Goal: Task Accomplishment & Management: Use online tool/utility

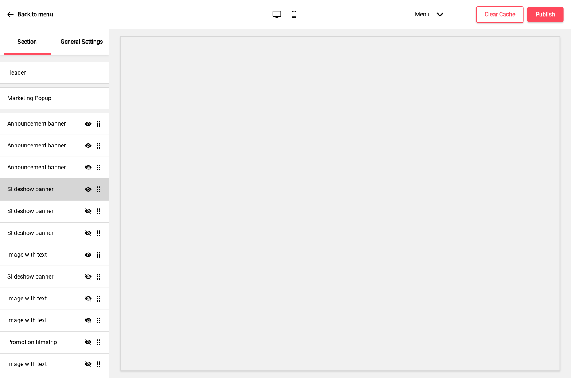
click at [48, 186] on h4 "Slideshow banner" at bounding box center [30, 190] width 46 height 8
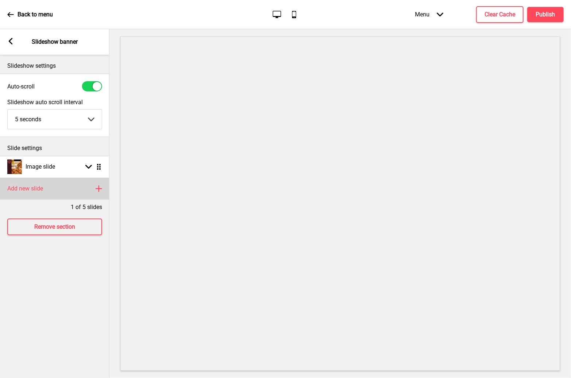
click at [100, 188] on rect at bounding box center [98, 188] width 9 height 9
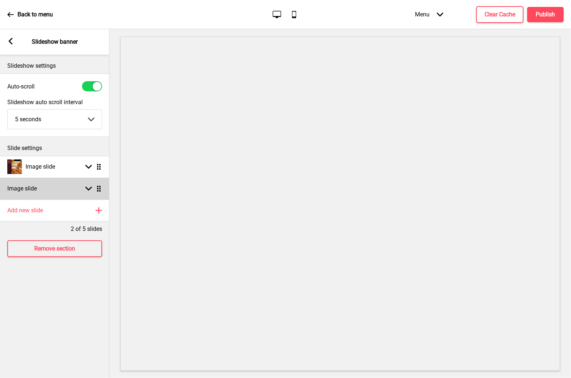
click at [82, 186] on div "Arrow down Drag" at bounding box center [92, 189] width 20 height 7
select select "right"
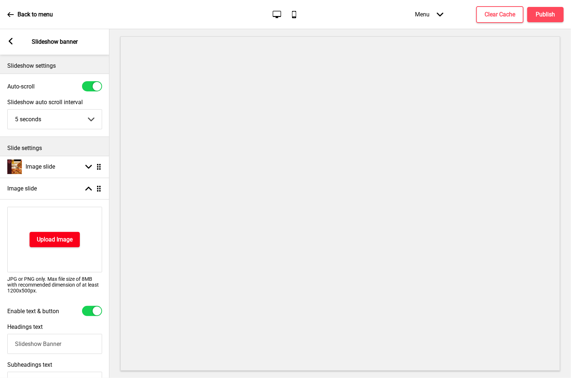
click at [59, 236] on h4 "Upload Image" at bounding box center [55, 240] width 36 height 8
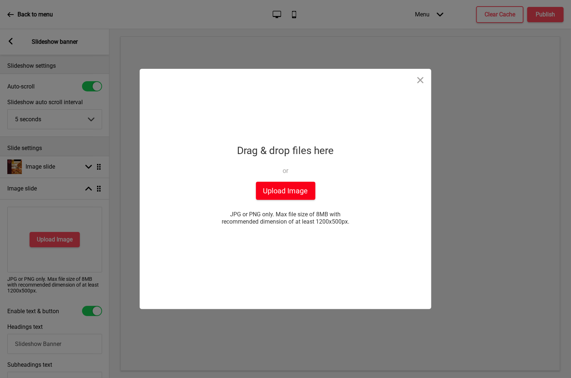
click at [309, 196] on button "Upload Image" at bounding box center [285, 191] width 59 height 18
click at [297, 193] on button "Upload Image" at bounding box center [285, 191] width 59 height 18
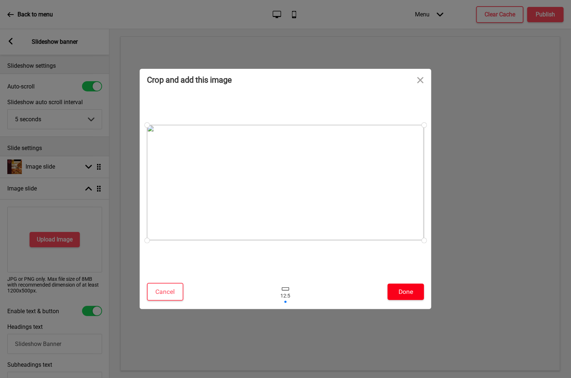
click at [412, 296] on button "Done" at bounding box center [405, 292] width 36 height 16
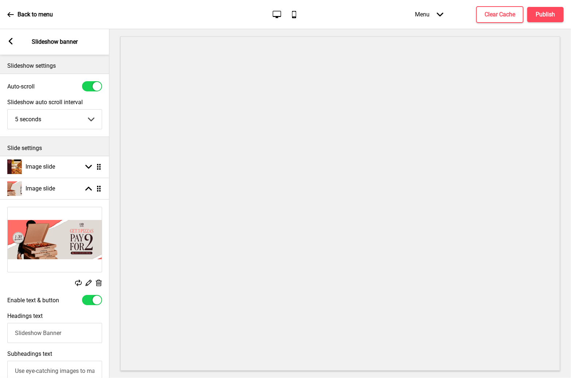
select select "right"
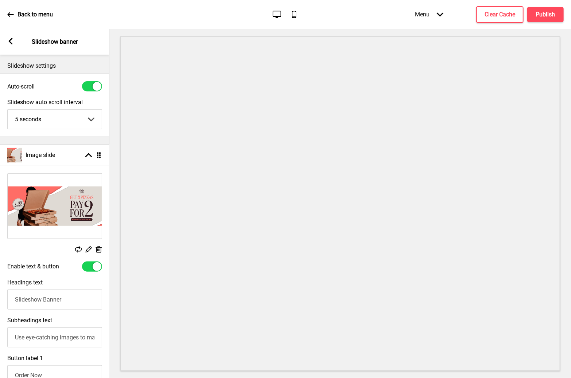
drag, startPoint x: 99, startPoint y: 186, endPoint x: 102, endPoint y: 153, distance: 33.7
select select "right"
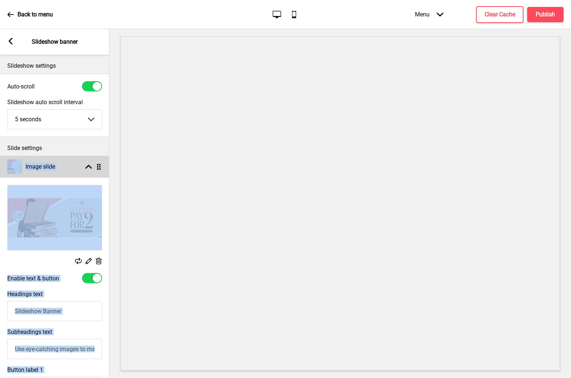
click at [54, 165] on h4 "Image slide" at bounding box center [41, 167] width 30 height 8
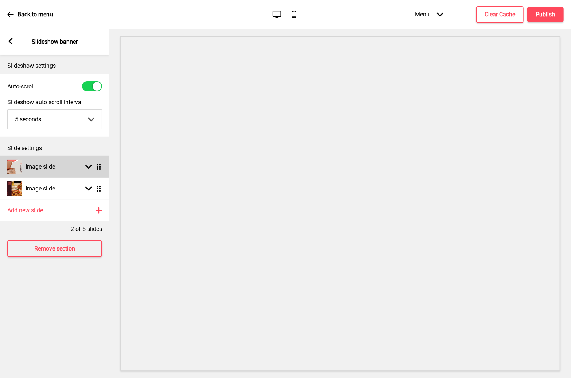
click at [65, 165] on div "Image slide Arrow down Drag" at bounding box center [54, 167] width 109 height 22
select select "right"
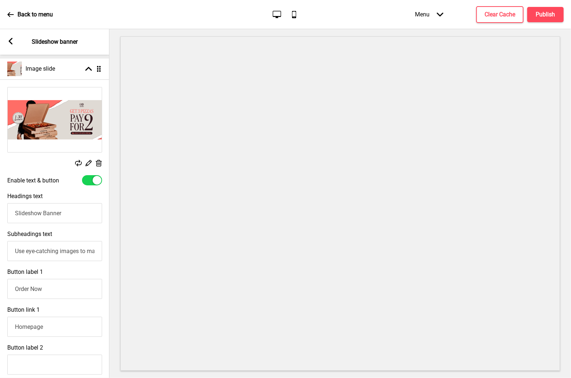
scroll to position [146, 0]
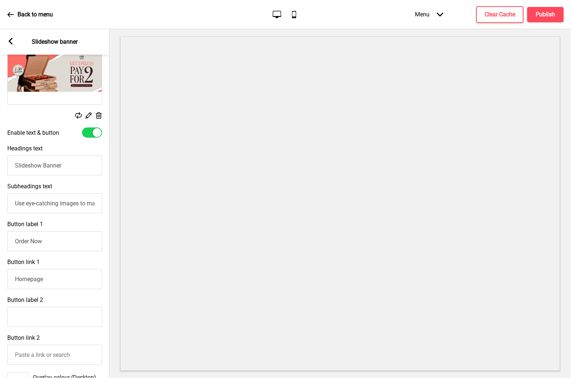
click at [68, 167] on input "Slideshow Banner" at bounding box center [54, 166] width 95 height 20
click at [57, 204] on input "Use eye-catching images to make a strong first impression of your brand" at bounding box center [54, 204] width 95 height 20
click at [57, 205] on input "Use eye-catching images to make a strong first impression of your brand" at bounding box center [54, 204] width 95 height 20
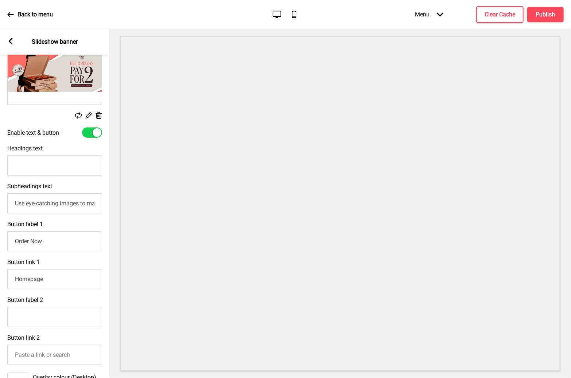
click at [57, 205] on input "Use eye-catching images to make a strong first impression of your brand" at bounding box center [54, 204] width 95 height 20
click at [59, 246] on input "Order Now" at bounding box center [54, 241] width 95 height 20
click at [61, 245] on input "Order Now" at bounding box center [54, 241] width 95 height 20
click at [58, 284] on input "Homepage" at bounding box center [54, 279] width 95 height 20
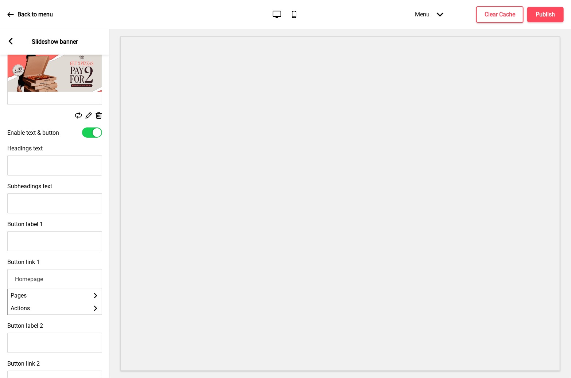
click at [58, 284] on input "Homepage" at bounding box center [54, 279] width 95 height 20
click at [60, 263] on div "Button link 1 Homepage Pages Arrow right Actions Arrow right" at bounding box center [54, 287] width 109 height 64
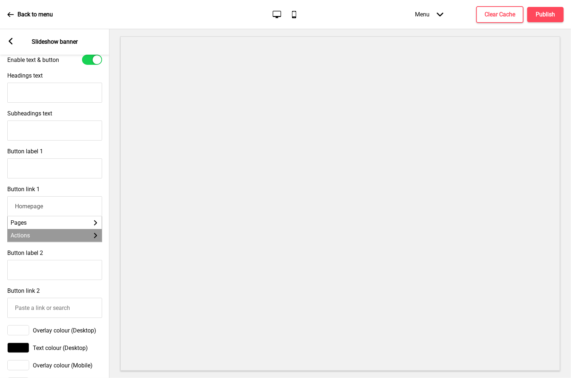
click at [52, 239] on li "Actions Arrow right" at bounding box center [55, 235] width 94 height 13
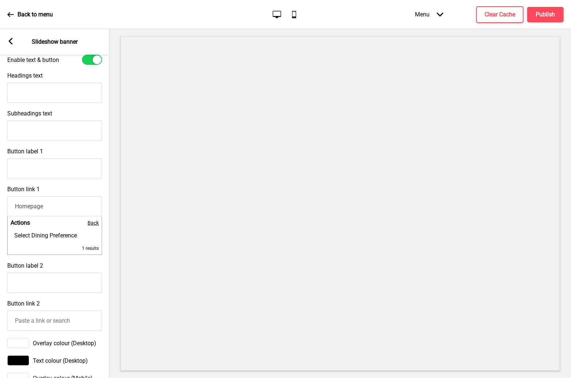
click at [91, 225] on span "Back" at bounding box center [92, 223] width 11 height 6
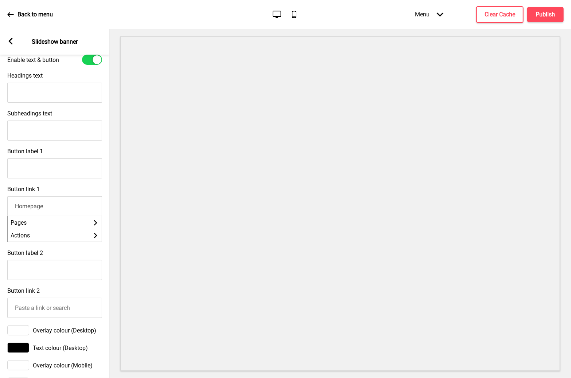
click at [86, 186] on div "Button link 1 Homepage Pages Arrow right Actions Arrow right" at bounding box center [54, 214] width 109 height 64
click at [46, 259] on div "Button label 2" at bounding box center [54, 265] width 109 height 38
click at [26, 193] on label "Button link 1" at bounding box center [23, 189] width 32 height 7
click at [26, 196] on input "Homepage" at bounding box center [54, 206] width 95 height 20
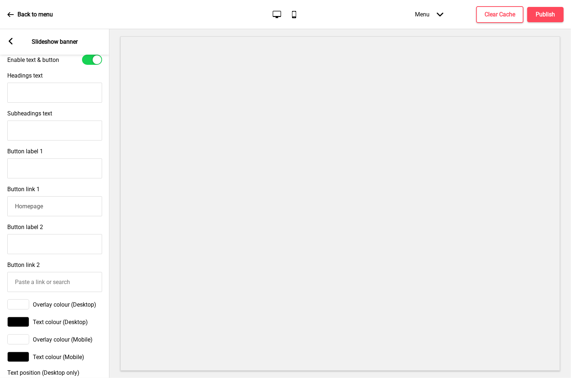
click at [25, 193] on label "Button link 1" at bounding box center [23, 189] width 32 height 7
click at [25, 196] on input "Homepage" at bounding box center [54, 206] width 95 height 20
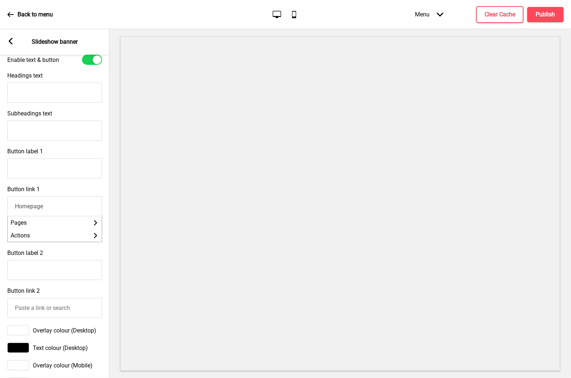
click at [43, 184] on div "Button link 1 Homepage Pages Arrow right Actions Arrow right" at bounding box center [54, 214] width 109 height 64
click at [34, 225] on li "Pages Arrow right" at bounding box center [55, 222] width 94 height 13
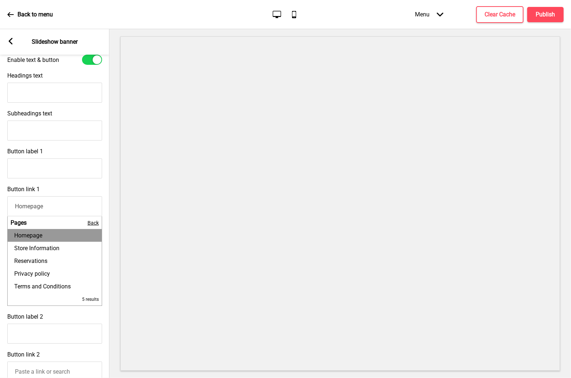
click at [35, 186] on div "Button link 1 Homepage Pages Back Homepage Store Information Reservations Priva…" at bounding box center [54, 246] width 109 height 128
click at [45, 195] on div "Homepage" at bounding box center [54, 205] width 95 height 24
click at [50, 319] on div "Button label 2" at bounding box center [54, 329] width 109 height 38
click at [91, 226] on span "Back" at bounding box center [92, 223] width 11 height 6
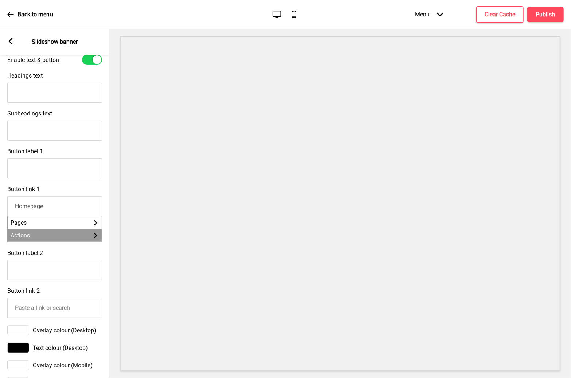
click at [54, 238] on li "Actions Arrow right" at bounding box center [55, 235] width 94 height 13
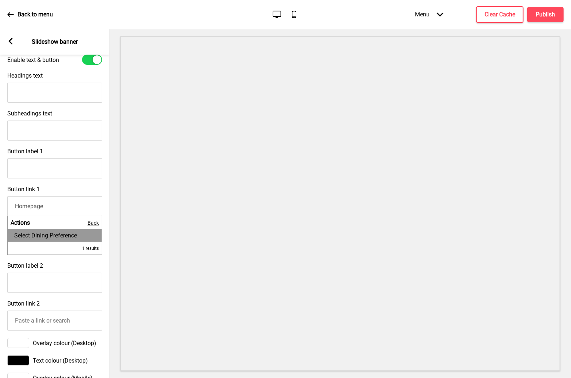
click at [63, 239] on span "Select Dining Preference" at bounding box center [45, 235] width 63 height 7
type input "Select Dining Preference"
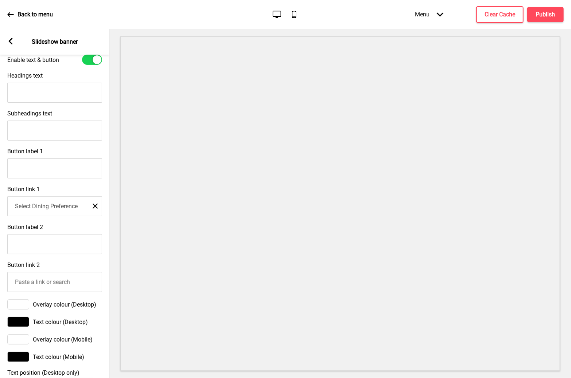
click at [94, 209] on rect at bounding box center [95, 206] width 5 height 5
click at [90, 238] on input "Button label 2" at bounding box center [54, 244] width 95 height 20
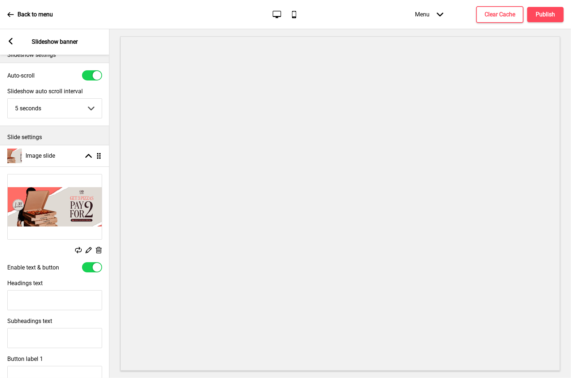
scroll to position [0, 0]
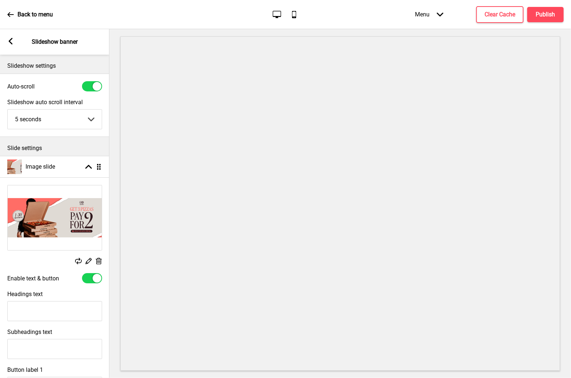
click at [292, 15] on icon "Mobile" at bounding box center [294, 14] width 10 height 10
click at [81, 167] on div "Image slide Arrow up Drag" at bounding box center [54, 167] width 109 height 22
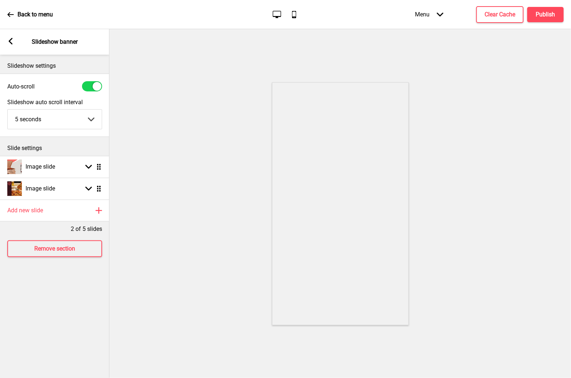
click at [276, 8] on div "Back to menu Desktop Mobile Menu Arrow down Product Page Store Information Chec…" at bounding box center [285, 14] width 571 height 29
click at [276, 10] on icon "Desktop" at bounding box center [277, 14] width 10 height 10
click at [296, 12] on icon "Mobile" at bounding box center [294, 14] width 10 height 10
click at [277, 13] on icon "Desktop" at bounding box center [277, 14] width 10 height 10
click at [77, 283] on div "Slideshow settings Auto-scroll Slideshow auto scroll interval 5 seconds 5 secon…" at bounding box center [54, 217] width 109 height 324
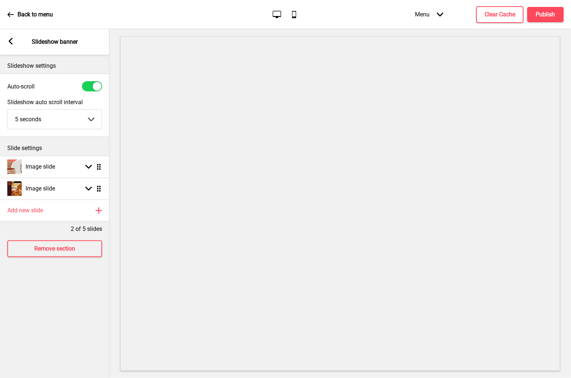
click at [78, 142] on div "Slide settings" at bounding box center [54, 146] width 109 height 19
click at [87, 164] on rect at bounding box center [88, 167] width 7 height 7
select select "right"
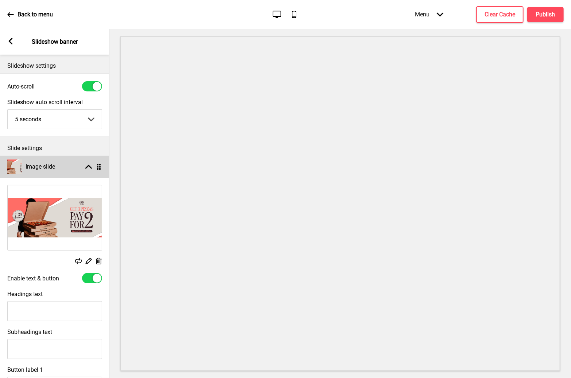
click at [86, 165] on rect at bounding box center [88, 167] width 7 height 7
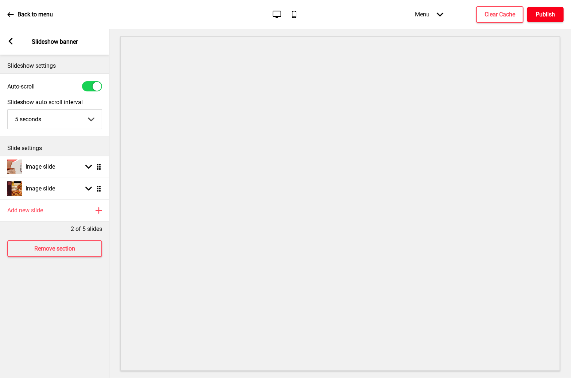
click at [551, 12] on h4 "Publish" at bounding box center [545, 15] width 19 height 8
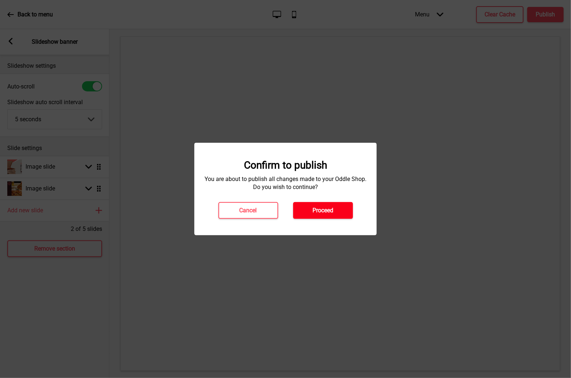
click at [330, 214] on h4 "Proceed" at bounding box center [322, 211] width 21 height 8
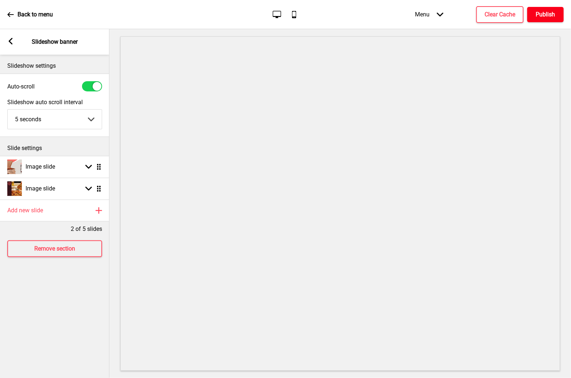
click at [550, 13] on h4 "Publish" at bounding box center [545, 15] width 19 height 8
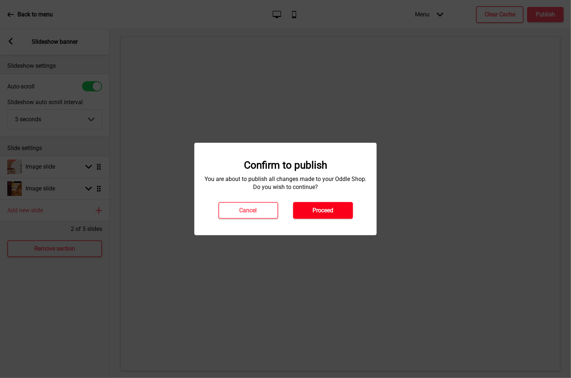
click at [329, 216] on button "Proceed" at bounding box center [323, 210] width 60 height 17
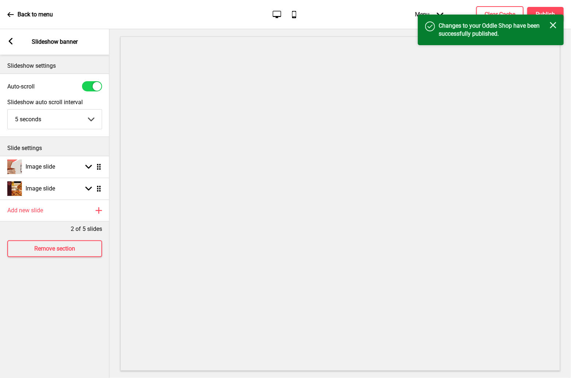
click at [26, 15] on p "Back to menu" at bounding box center [34, 15] width 35 height 8
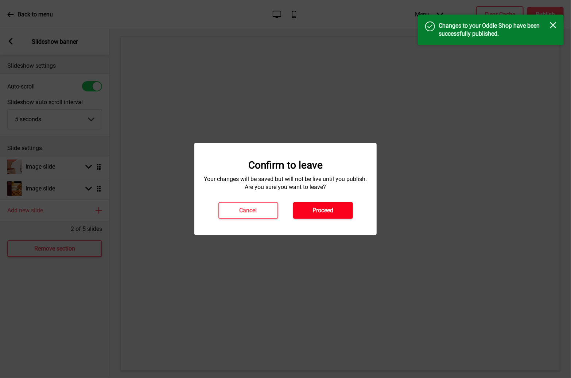
click at [336, 208] on button "Proceed" at bounding box center [323, 210] width 60 height 17
